Goal: Task Accomplishment & Management: Manage account settings

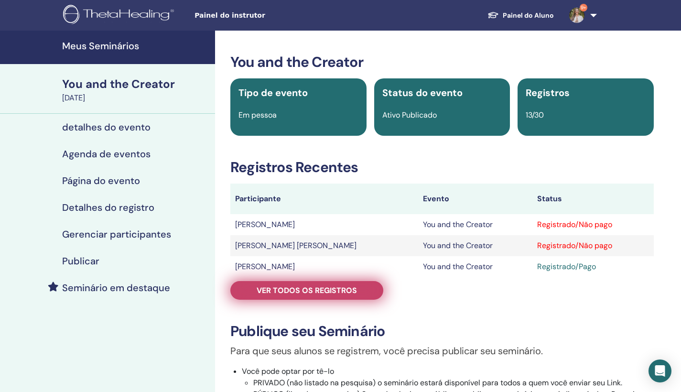
click at [360, 294] on link "Ver todos os registros" at bounding box center [306, 290] width 153 height 19
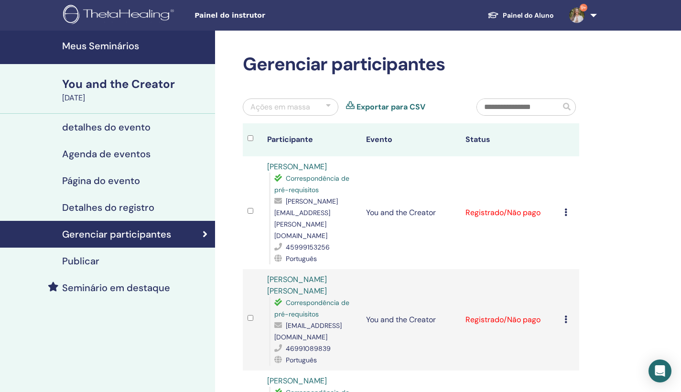
click at [564, 315] on icon at bounding box center [565, 319] width 3 height 8
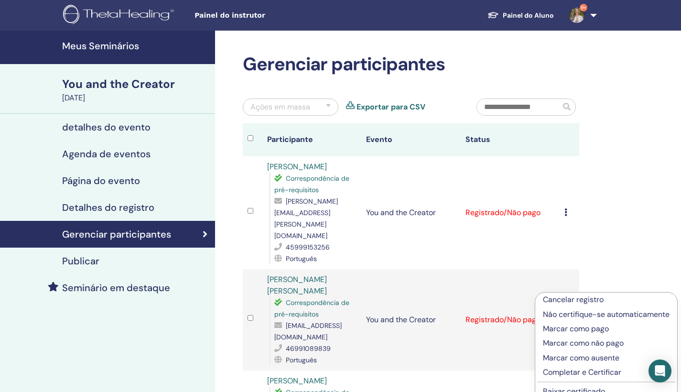
click at [585, 331] on p "Marcar como pago" at bounding box center [605, 328] width 127 height 11
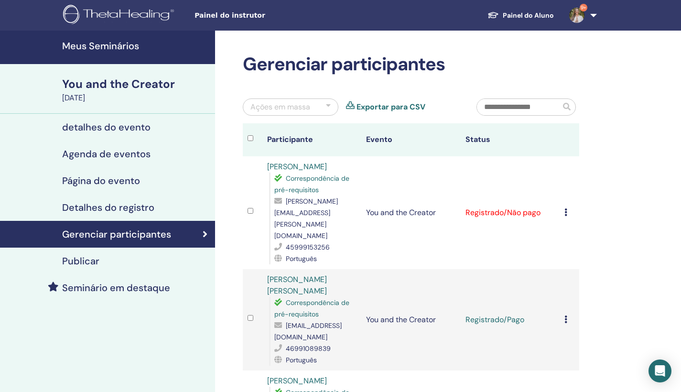
click at [565, 208] on icon at bounding box center [565, 212] width 3 height 8
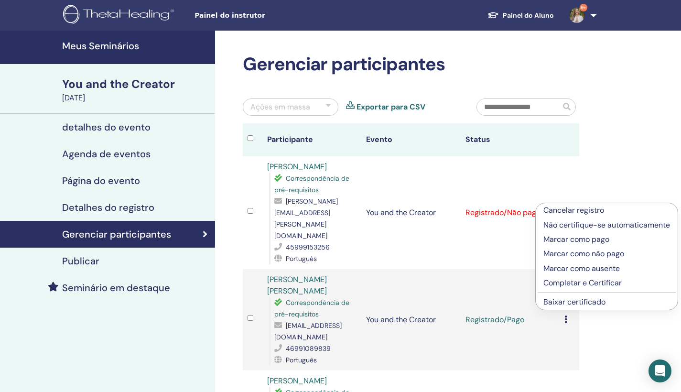
click at [586, 238] on p "Marcar como pago" at bounding box center [606, 239] width 127 height 11
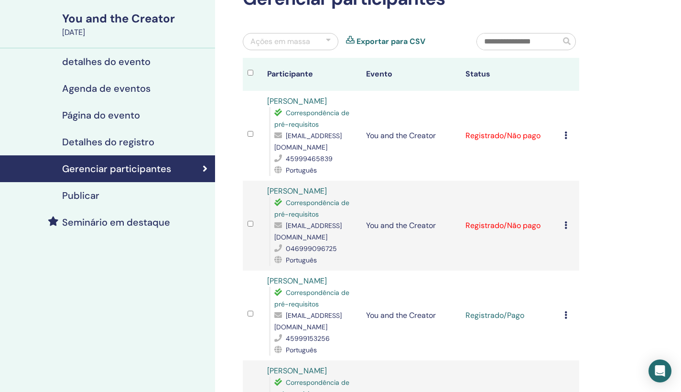
scroll to position [114, 0]
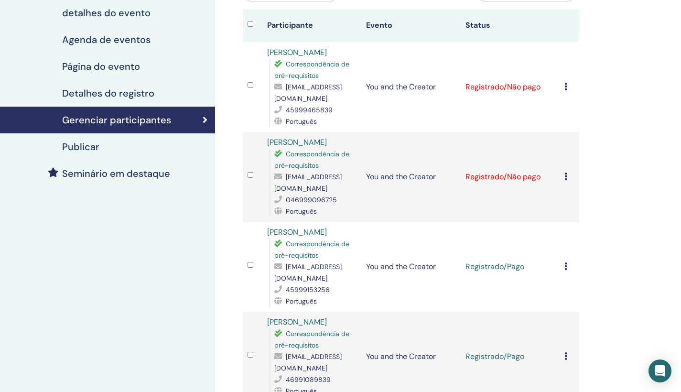
click at [566, 179] on icon at bounding box center [565, 176] width 3 height 8
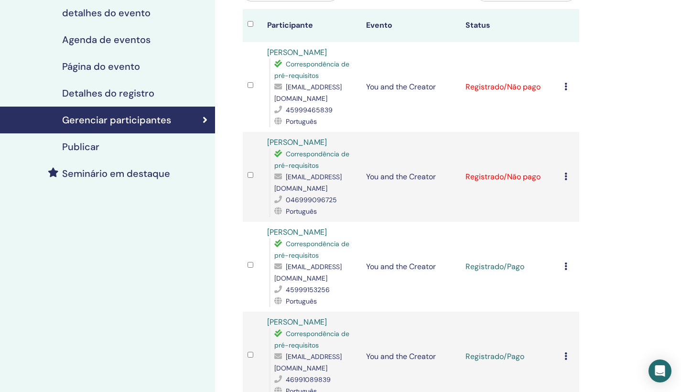
click at [564, 87] on icon at bounding box center [565, 87] width 3 height 8
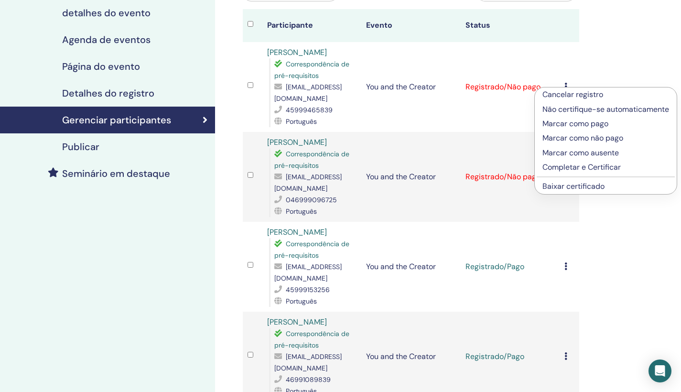
click at [575, 123] on p "Marcar como pago" at bounding box center [605, 123] width 127 height 11
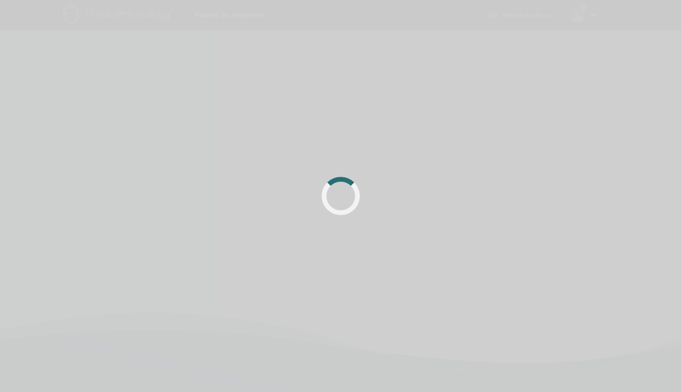
scroll to position [114, 0]
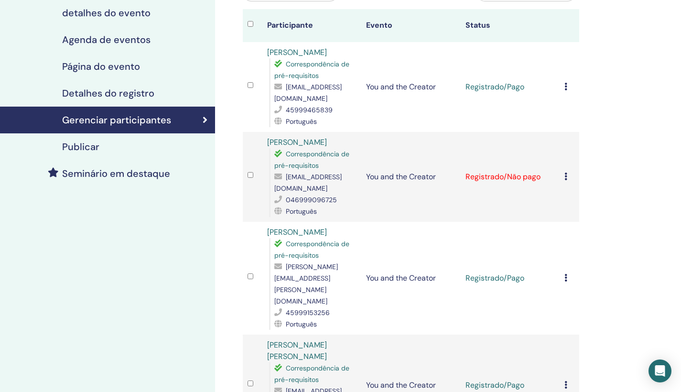
click at [566, 178] on icon at bounding box center [565, 176] width 3 height 8
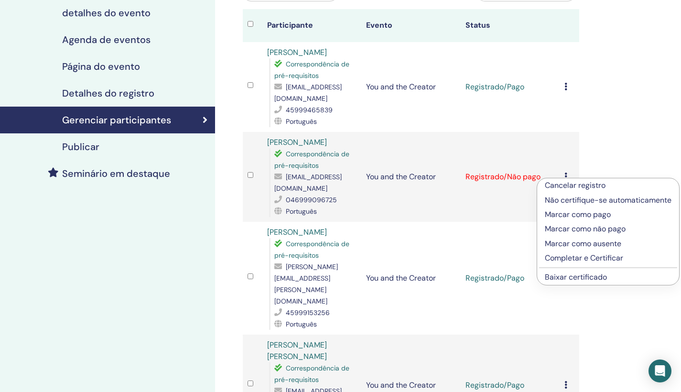
click at [583, 213] on p "Marcar como pago" at bounding box center [607, 214] width 127 height 11
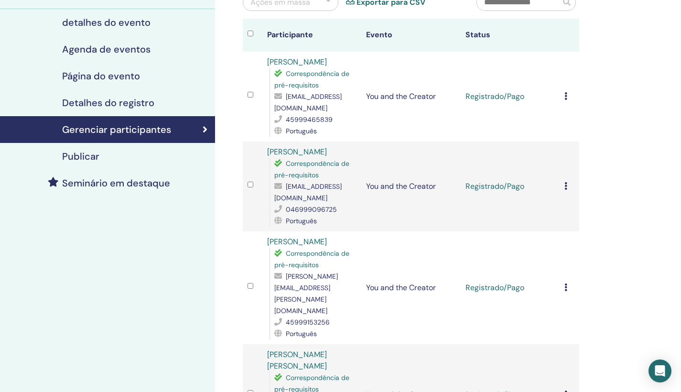
scroll to position [85, 0]
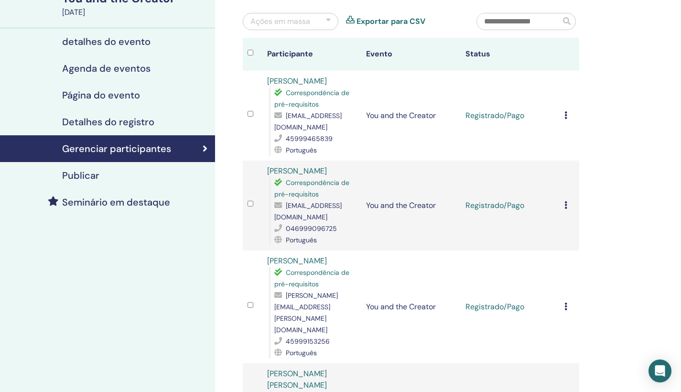
click at [147, 45] on h4 "detalhes do evento" at bounding box center [106, 41] width 88 height 11
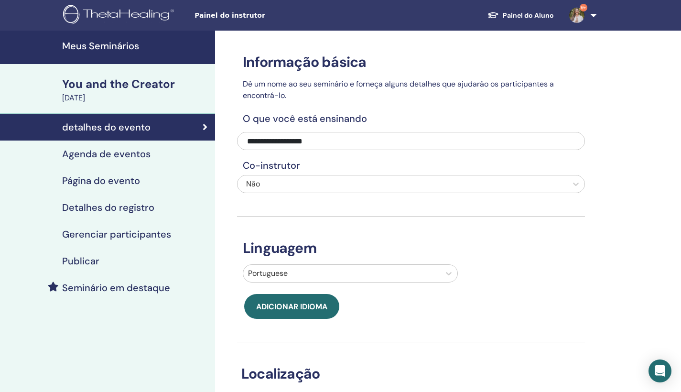
click at [84, 156] on h4 "Agenda de eventos" at bounding box center [106, 153] width 88 height 11
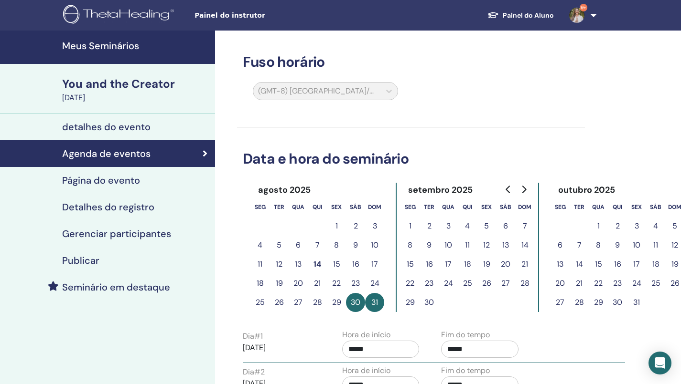
click at [99, 179] on h4 "Página do evento" at bounding box center [101, 180] width 78 height 11
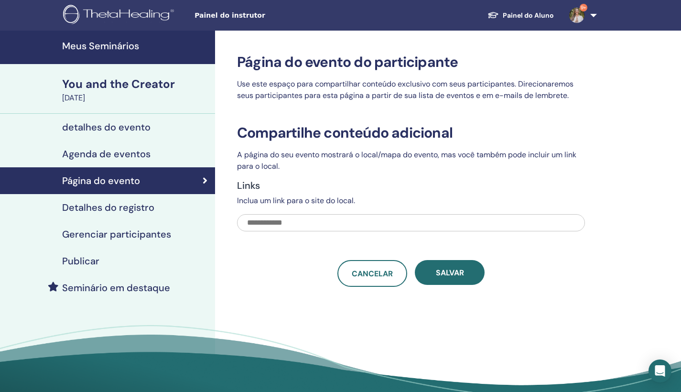
click at [108, 213] on link "Detalhes do registro" at bounding box center [107, 207] width 215 height 27
click at [107, 83] on div "You and the Creator" at bounding box center [135, 84] width 147 height 16
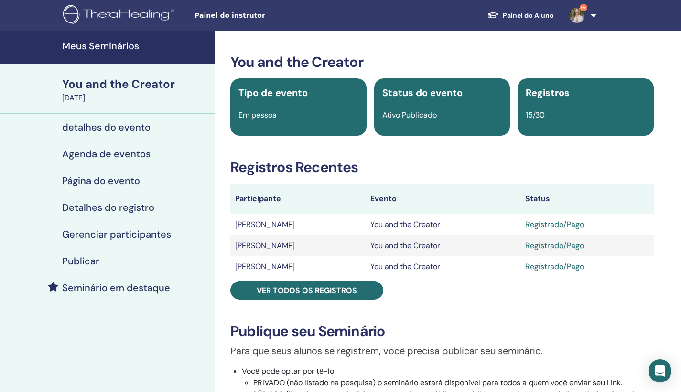
click at [119, 128] on h4 "detalhes do evento" at bounding box center [106, 126] width 88 height 11
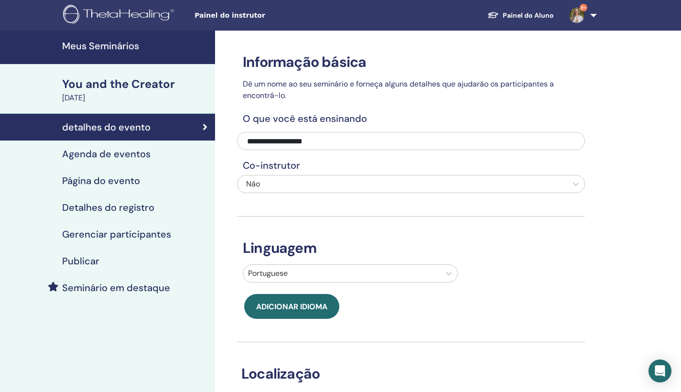
click at [82, 265] on h4 "Publicar" at bounding box center [80, 260] width 37 height 11
